Goal: Answer question/provide support

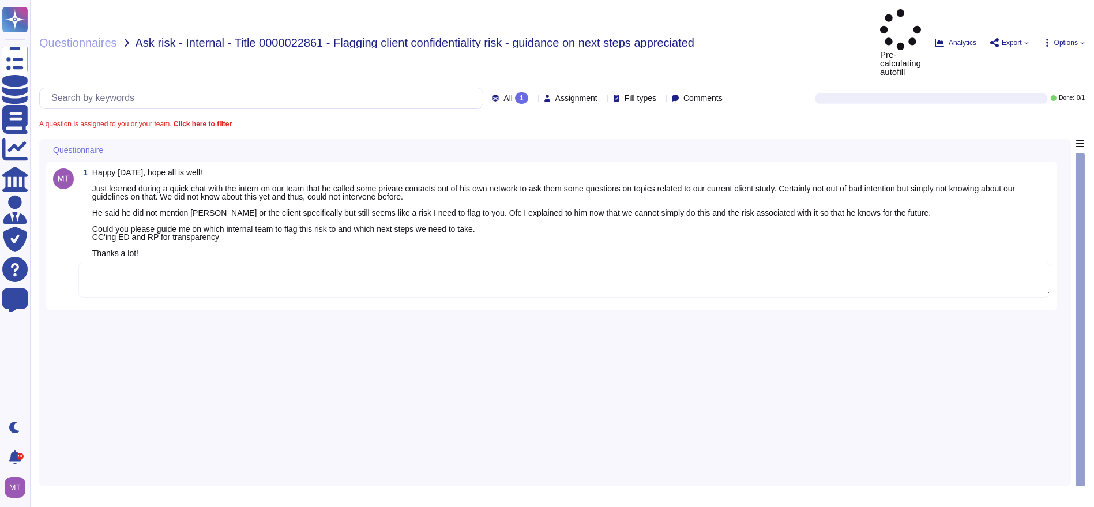
click at [174, 262] on textarea at bounding box center [564, 280] width 972 height 36
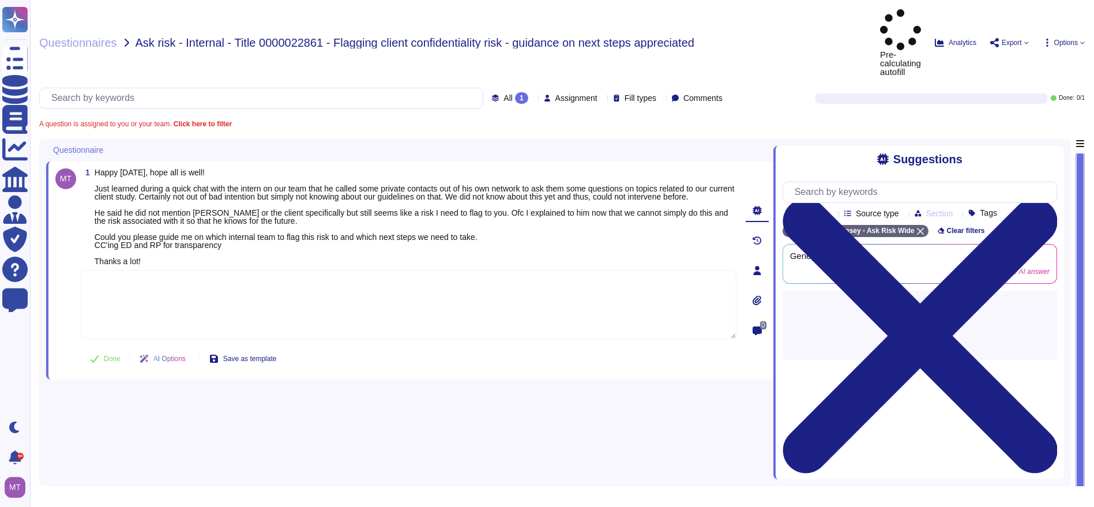
paste textarea "We are looping in @SOC team to record this instance and advise on next steps. P…"
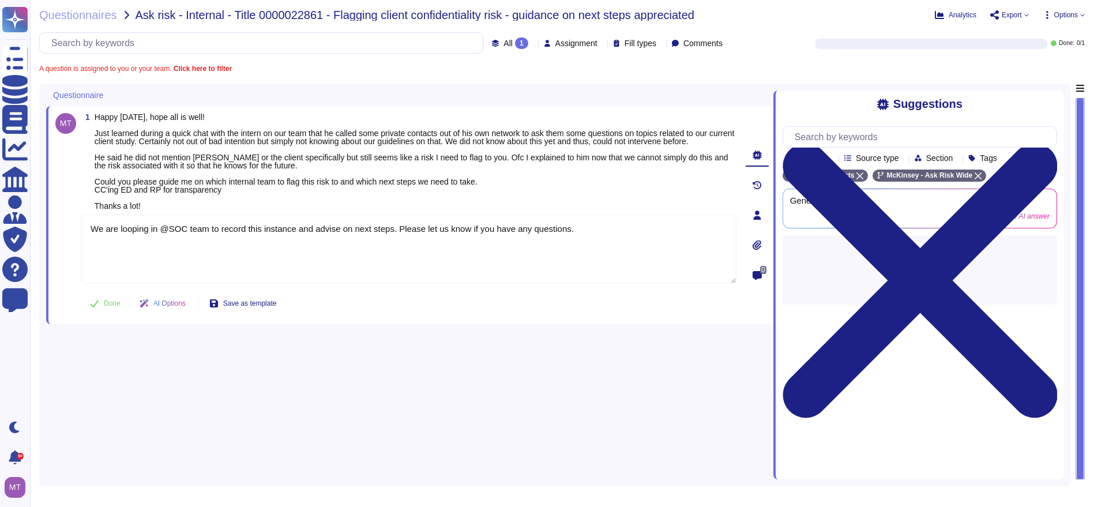
click at [104, 307] on span "Done" at bounding box center [112, 303] width 17 height 7
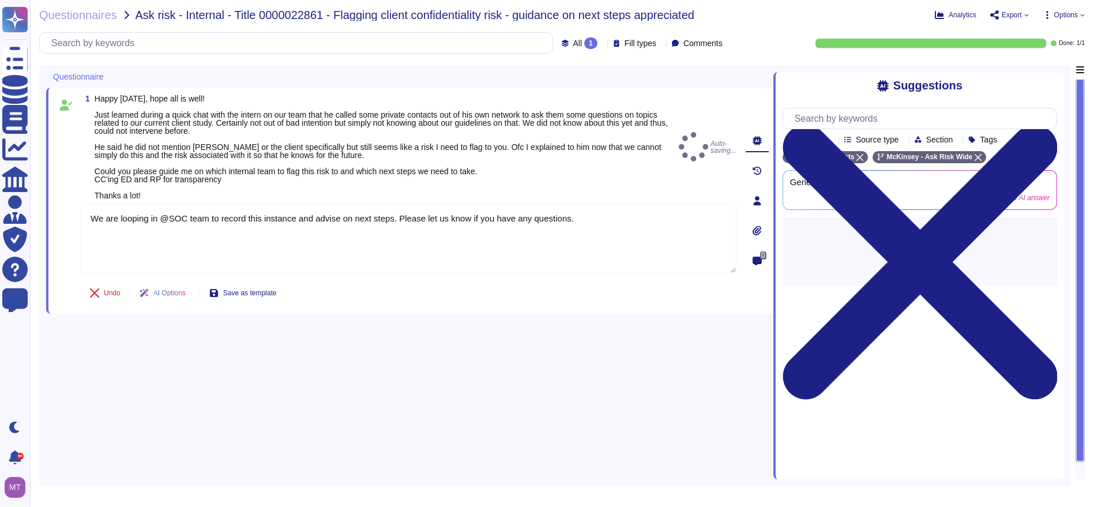
type textarea "We are looping in @SOC team to record this instance and advise on next steps. P…"
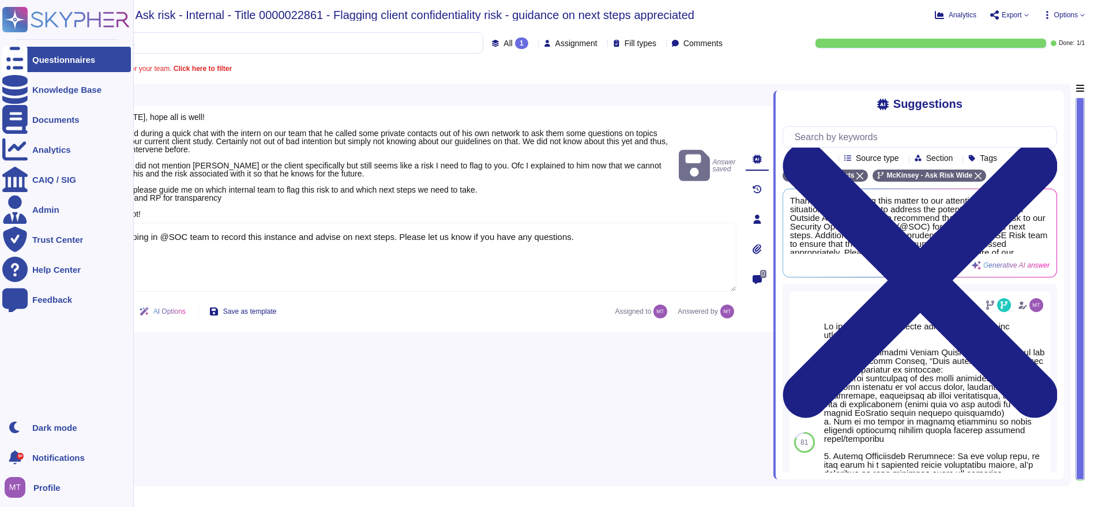
click at [44, 60] on div "Questionnaires" at bounding box center [63, 59] width 63 height 9
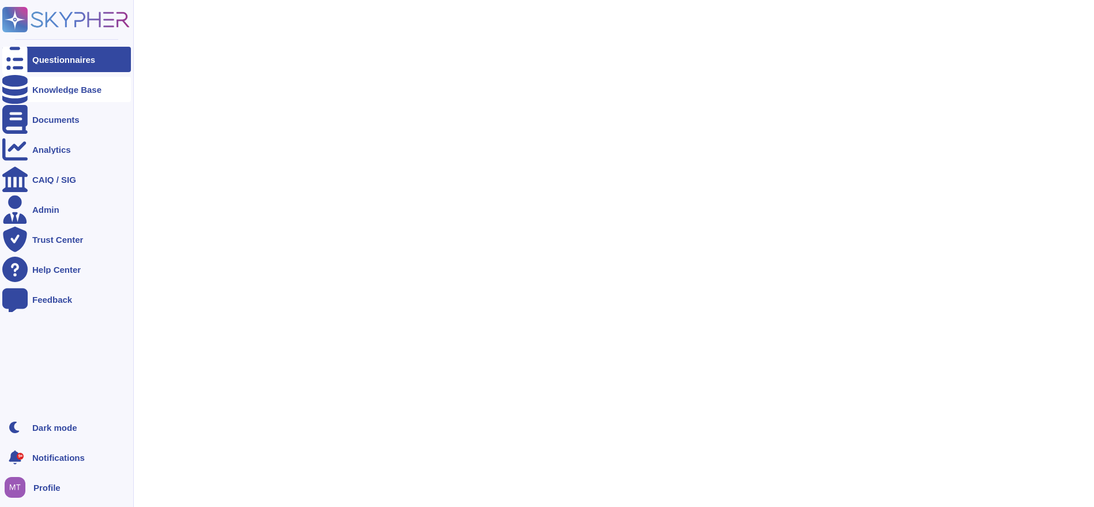
click at [25, 88] on div at bounding box center [14, 89] width 25 height 25
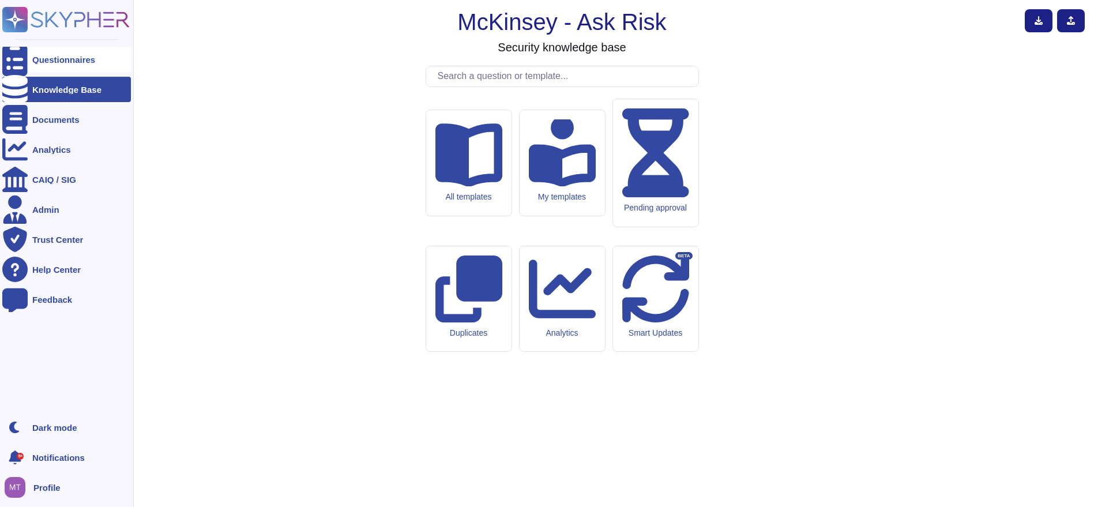
click at [21, 64] on div at bounding box center [14, 59] width 25 height 25
click at [13, 62] on icon at bounding box center [14, 60] width 25 height 34
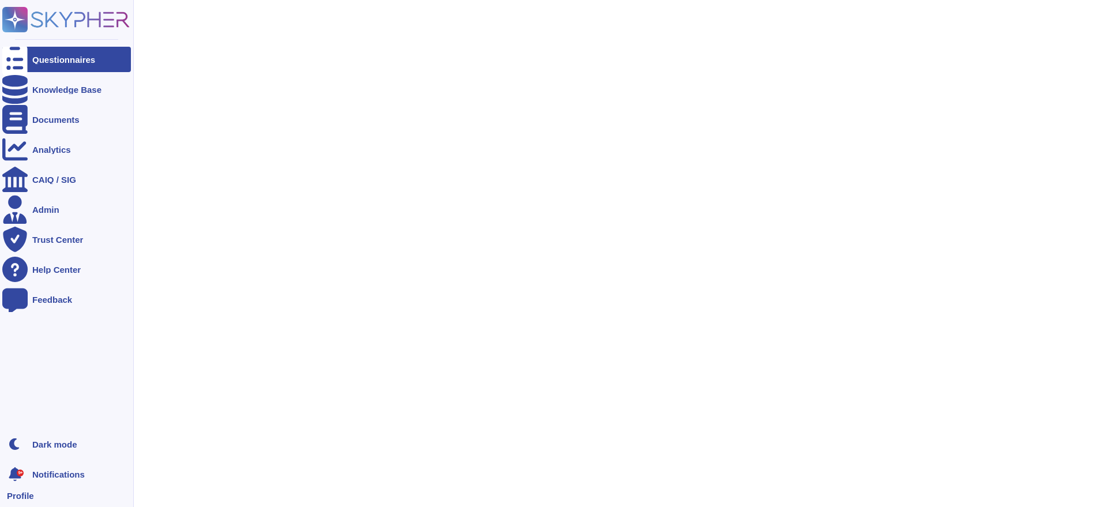
click at [8, 62] on icon at bounding box center [14, 60] width 25 height 34
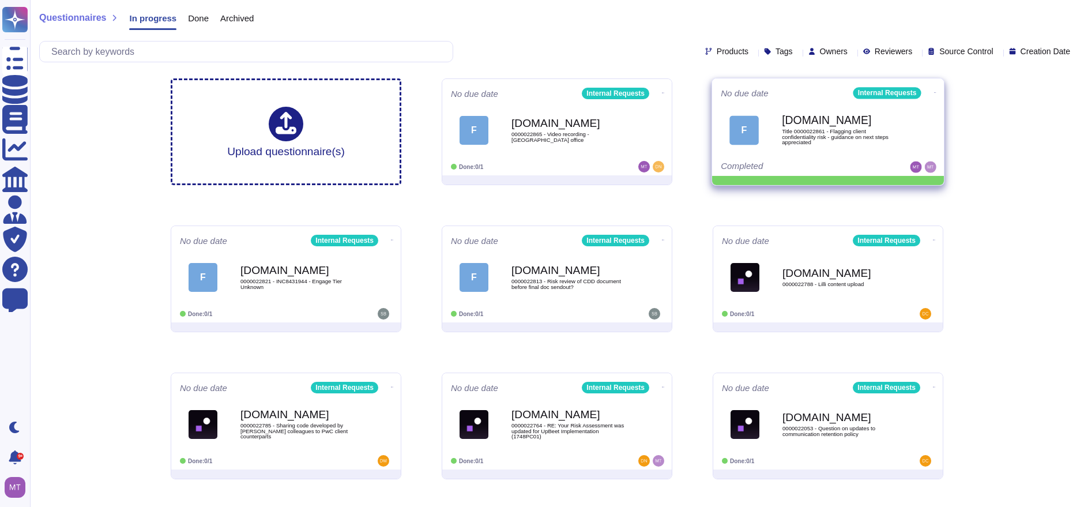
click at [934, 91] on icon at bounding box center [935, 92] width 2 height 3
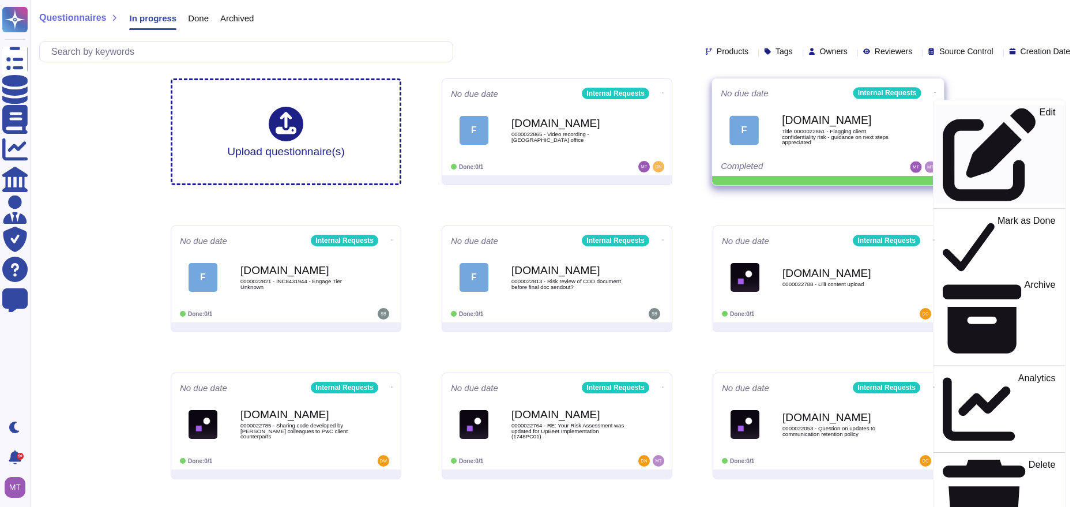
click at [943, 112] on icon at bounding box center [990, 154] width 94 height 94
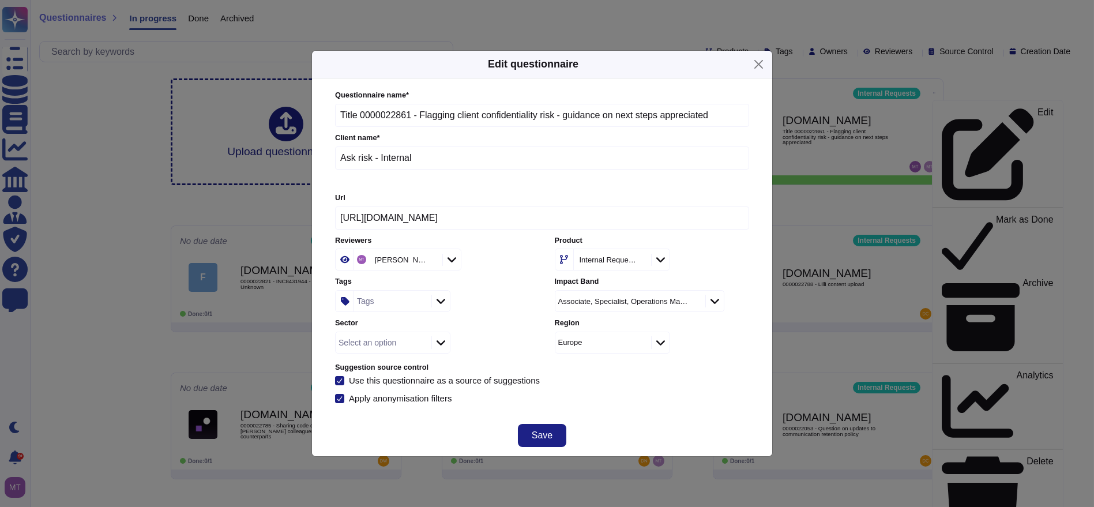
click at [390, 305] on div "Tags" at bounding box center [391, 301] width 74 height 21
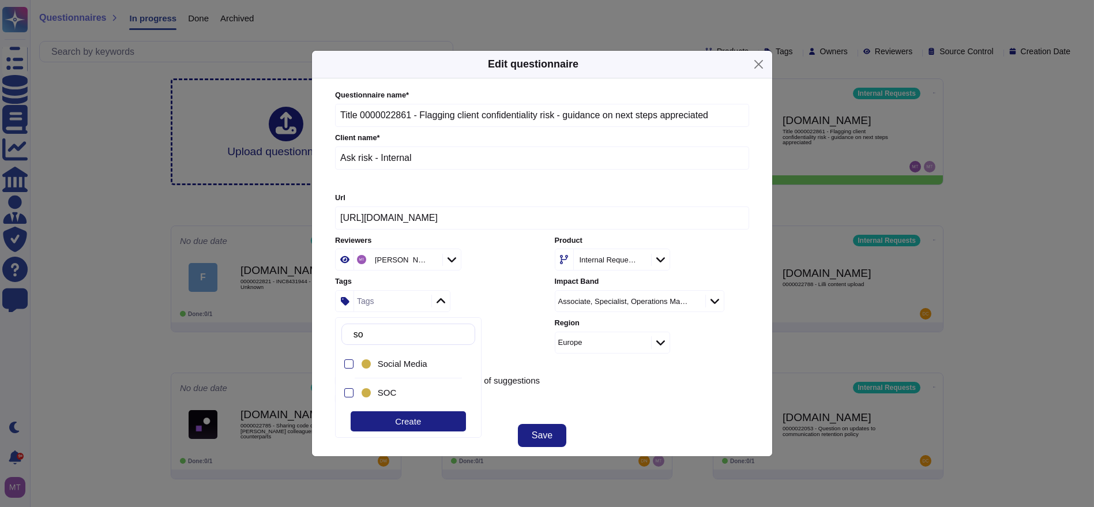
type input "soc"
click at [392, 386] on div "SOC" at bounding box center [411, 392] width 104 height 26
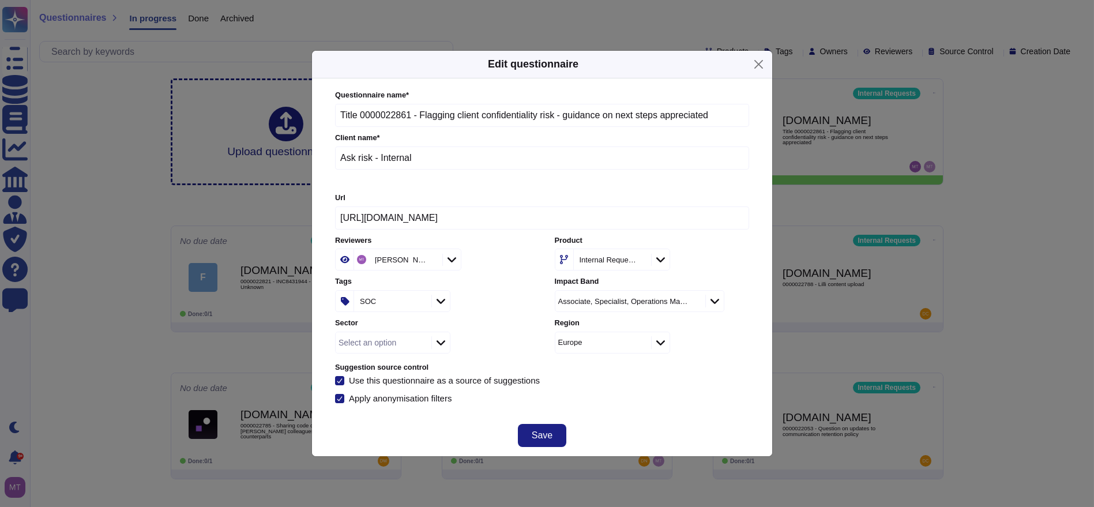
click at [605, 415] on div "Save" at bounding box center [542, 436] width 460 height 42
click at [554, 427] on button "Save" at bounding box center [542, 435] width 48 height 23
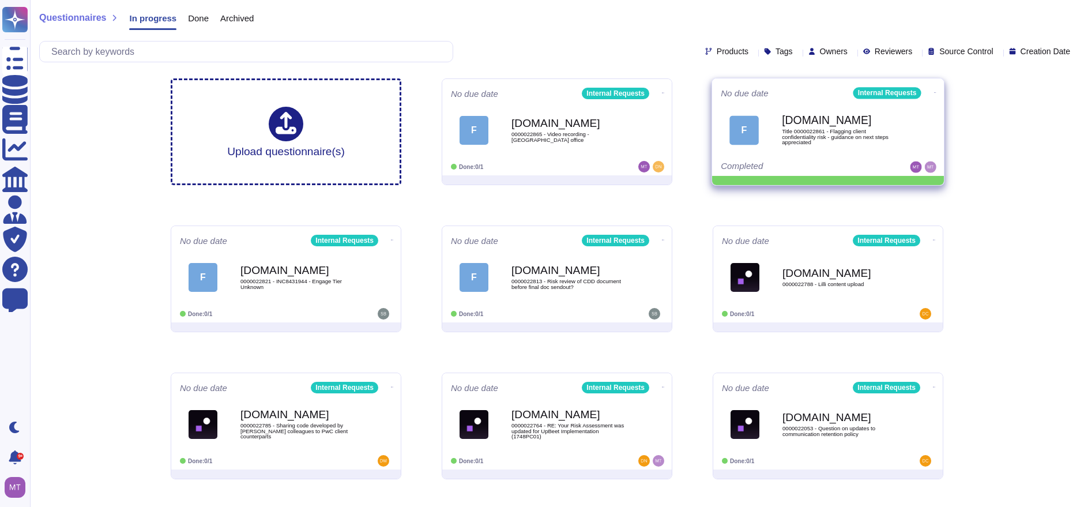
click at [934, 92] on icon at bounding box center [935, 92] width 2 height 1
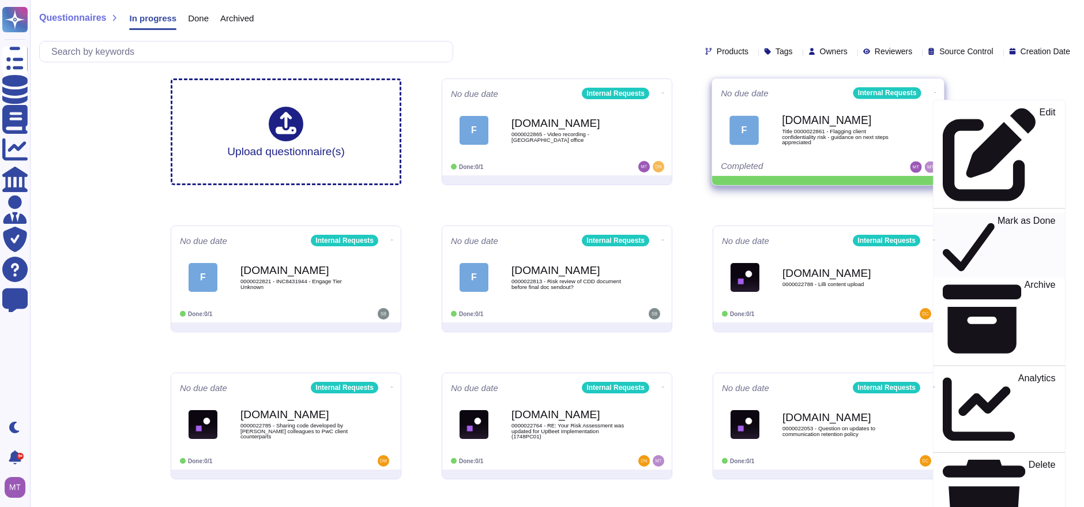
click at [941, 213] on link "Mark as Done" at bounding box center [999, 245] width 131 height 64
